Goal: Task Accomplishment & Management: Manage account settings

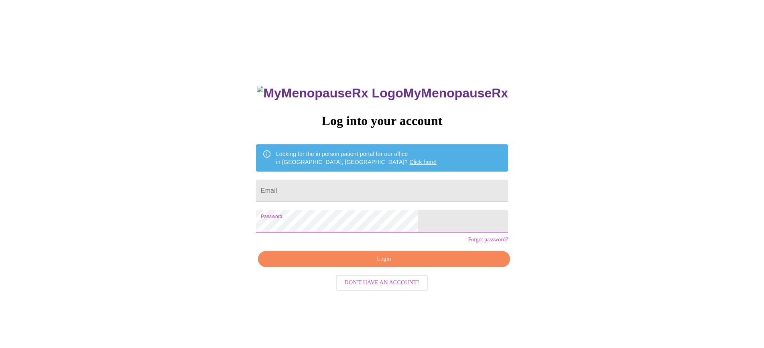
click at [315, 185] on input "Email" at bounding box center [382, 191] width 252 height 22
type input "mecorcoran0901@gmail.com"
click at [381, 265] on span "Login" at bounding box center [384, 259] width 234 height 10
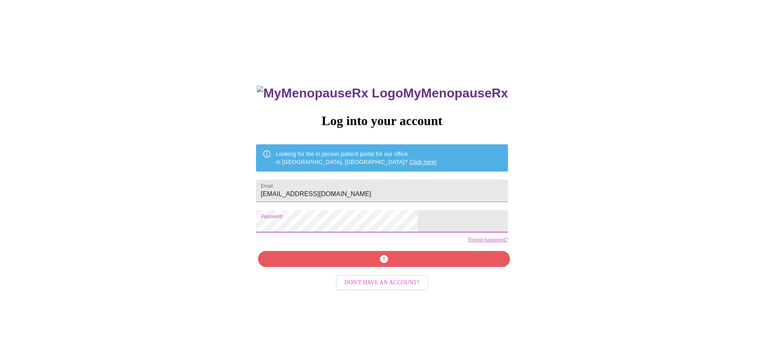
click at [299, 226] on div "MyMenopauseRx Log into your account Looking for the in person patient portal fo…" at bounding box center [382, 247] width 268 height 348
